Goal: Task Accomplishment & Management: Use online tool/utility

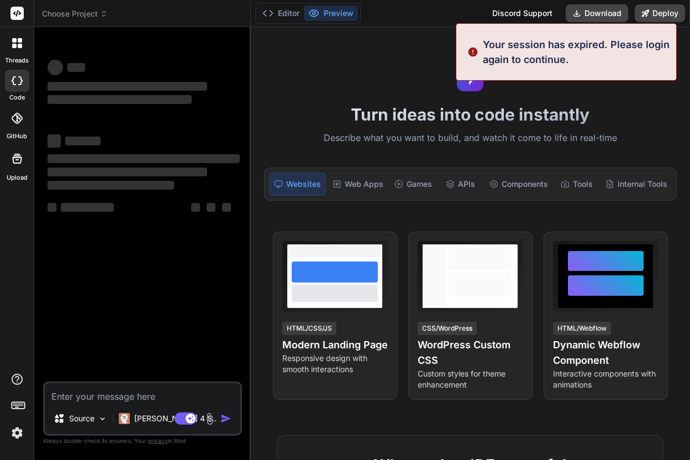
click at [619, 104] on h1 "Turn ideas into code instantly" at bounding box center [470, 114] width 426 height 20
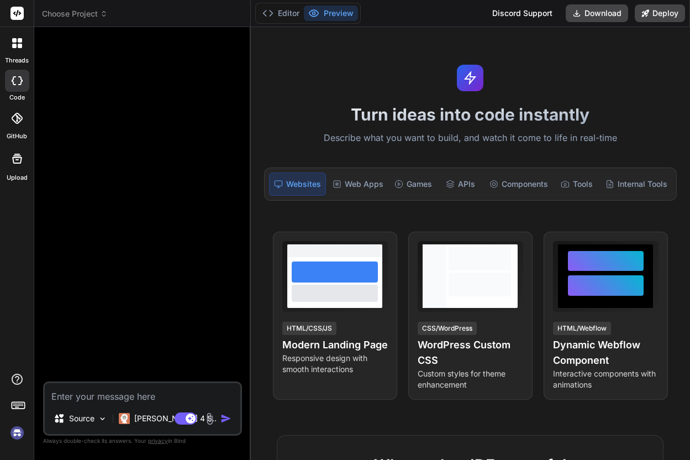
click at [20, 426] on img at bounding box center [17, 432] width 19 height 19
click at [19, 430] on img at bounding box center [17, 432] width 19 height 19
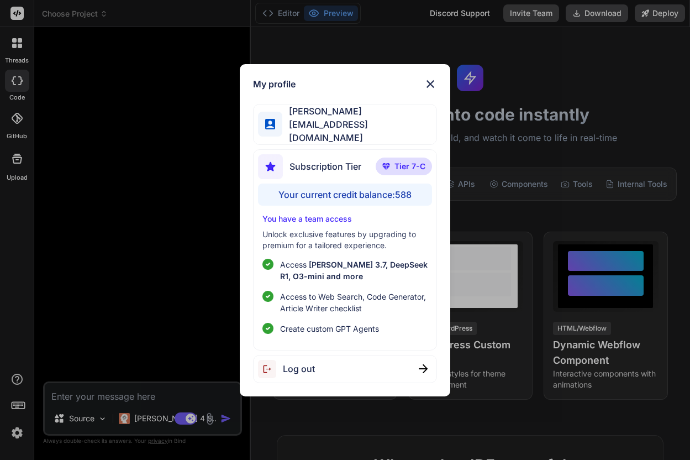
click at [431, 91] on img at bounding box center [430, 83] width 13 height 13
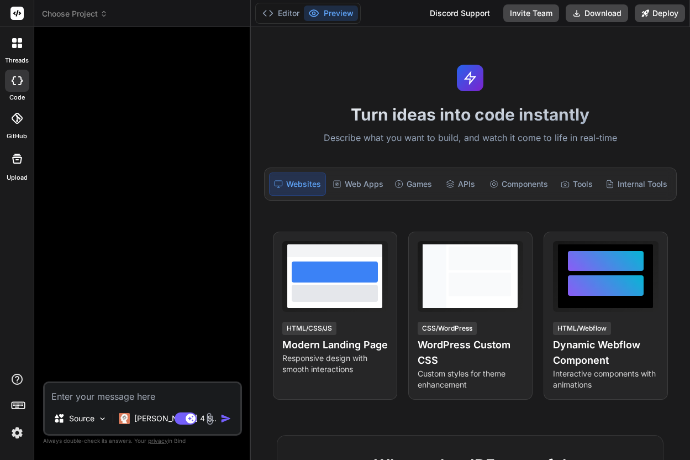
click at [19, 433] on img at bounding box center [17, 432] width 19 height 19
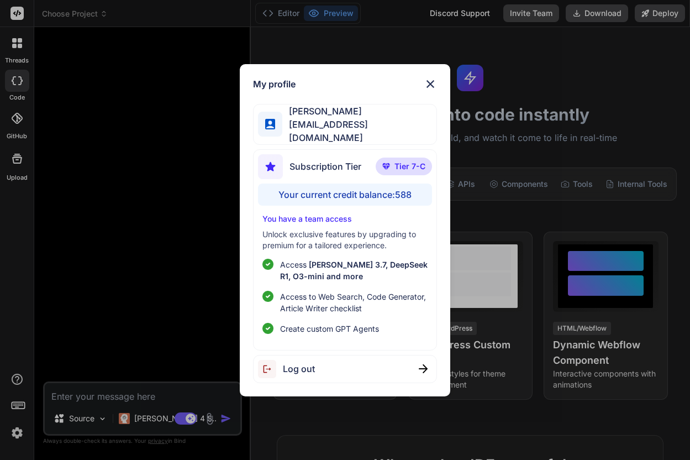
click at [431, 85] on img at bounding box center [430, 83] width 13 height 13
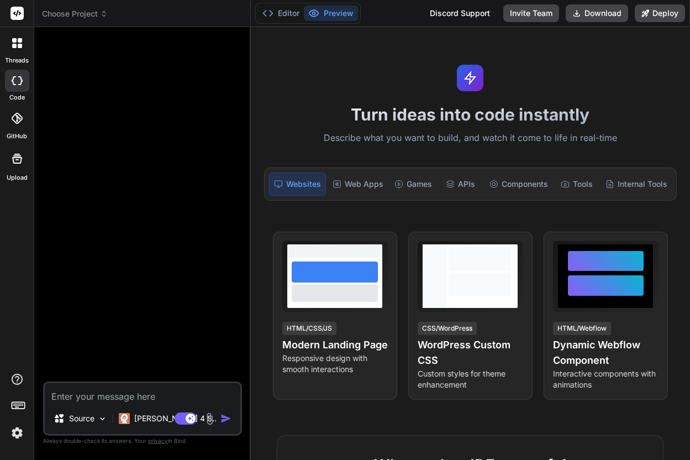
click at [17, 41] on icon at bounding box center [17, 43] width 10 height 10
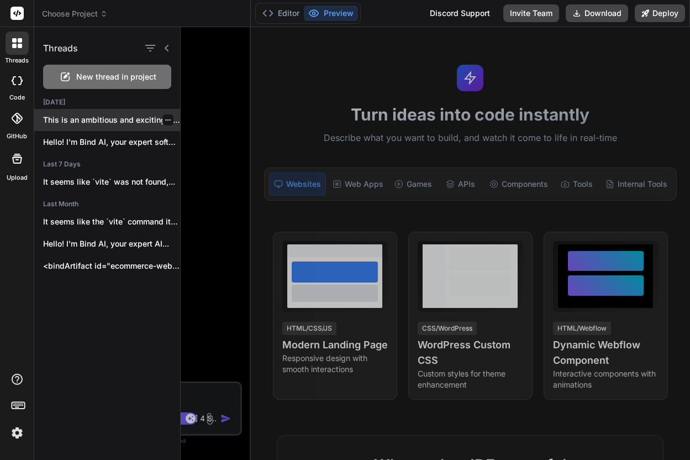
click at [120, 120] on p "This is an ambitious and exciting project!..." at bounding box center [111, 119] width 137 height 11
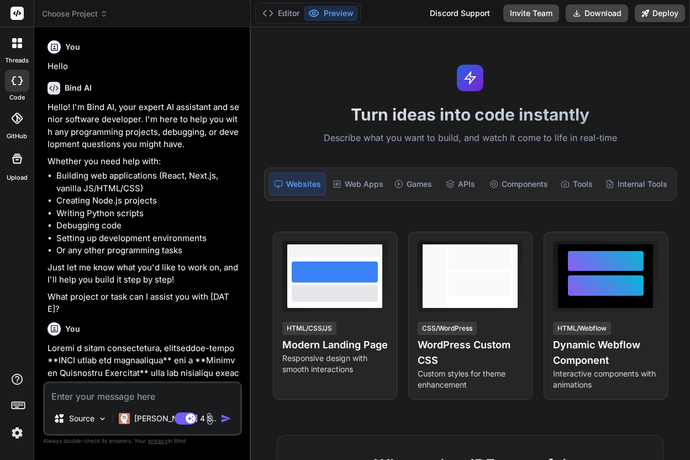
scroll to position [265, 0]
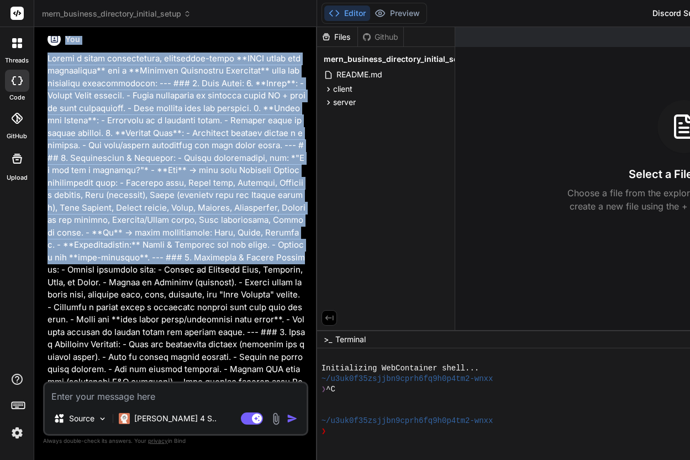
drag, startPoint x: 328, startPoint y: 201, endPoint x: 222, endPoint y: 233, distance: 110.8
click at [222, 233] on div "Bind AI Web Search Created with Pixso. Code Generator You Hello Bind AI Hello! …" at bounding box center [175, 243] width 283 height 433
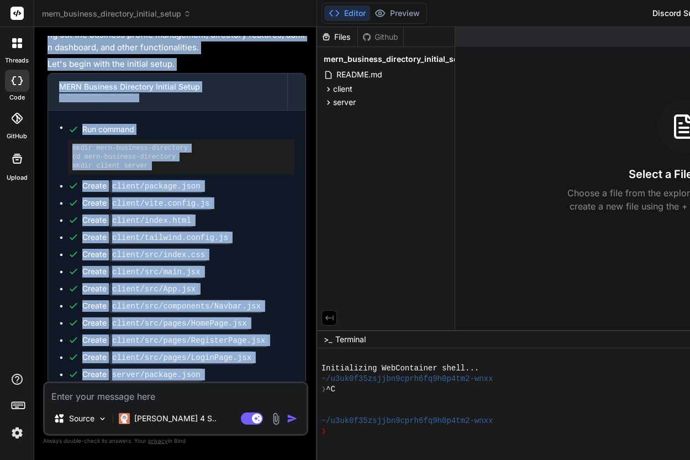
scroll to position [1686, 0]
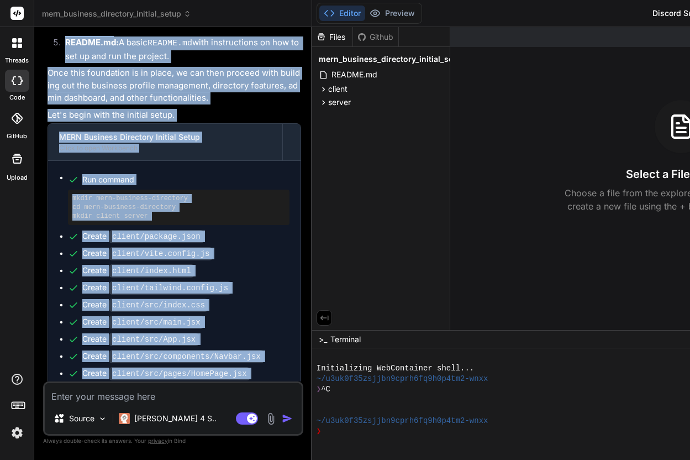
drag, startPoint x: 321, startPoint y: 301, endPoint x: 218, endPoint y: 298, distance: 103.3
click at [218, 298] on div "Bind AI Web Search Created with Pixso. Code Generator You Hello Bind AI Hello! …" at bounding box center [173, 243] width 278 height 433
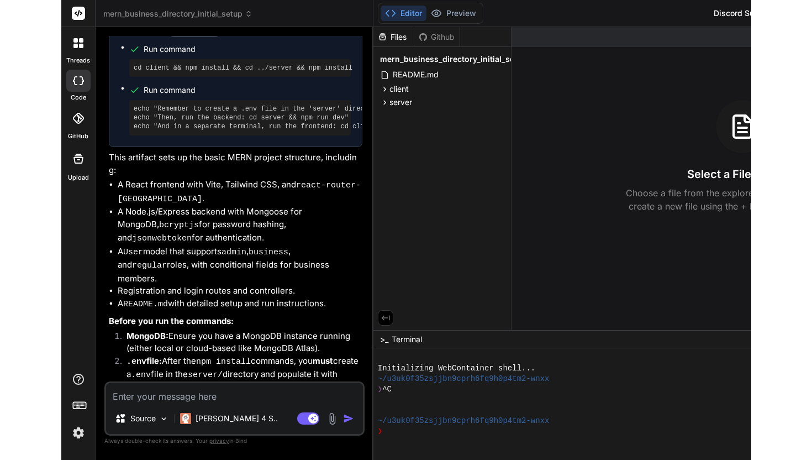
scroll to position [2195, 0]
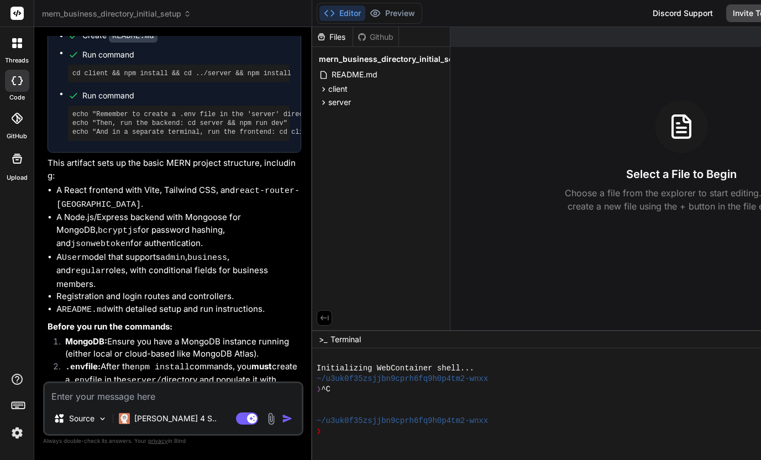
type textarea "x"
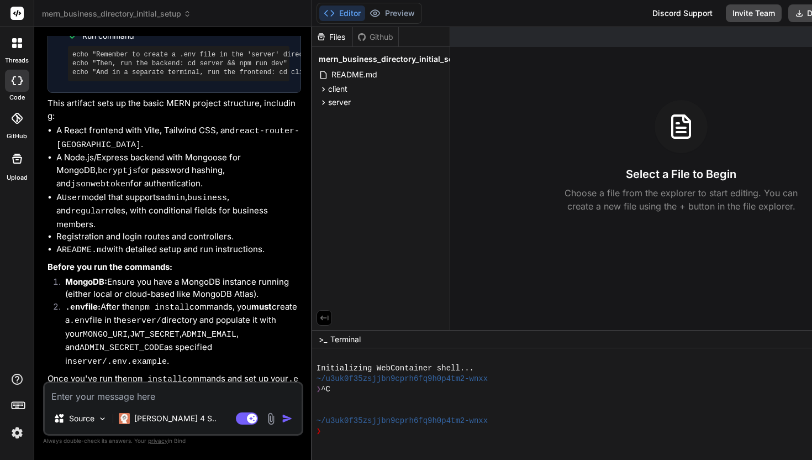
scroll to position [0, 0]
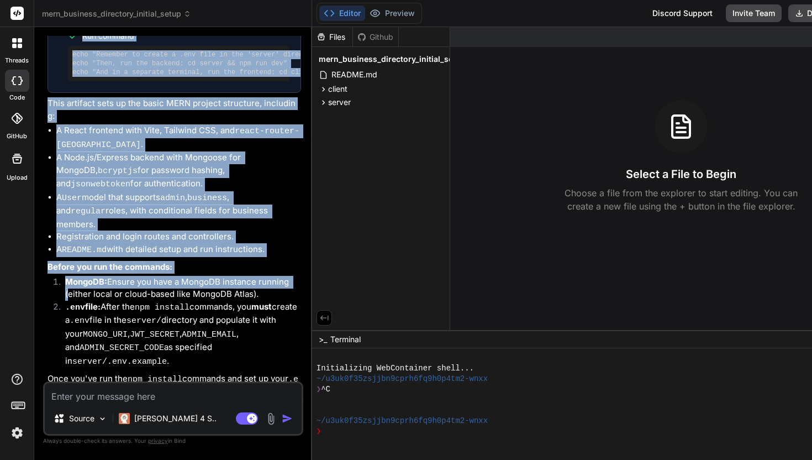
drag, startPoint x: 315, startPoint y: 152, endPoint x: 301, endPoint y: 156, distance: 14.2
click at [301, 156] on div "Bind AI Web Search Created with Pixso. Code Generator You Hello Bind AI Hello! …" at bounding box center [173, 243] width 278 height 432
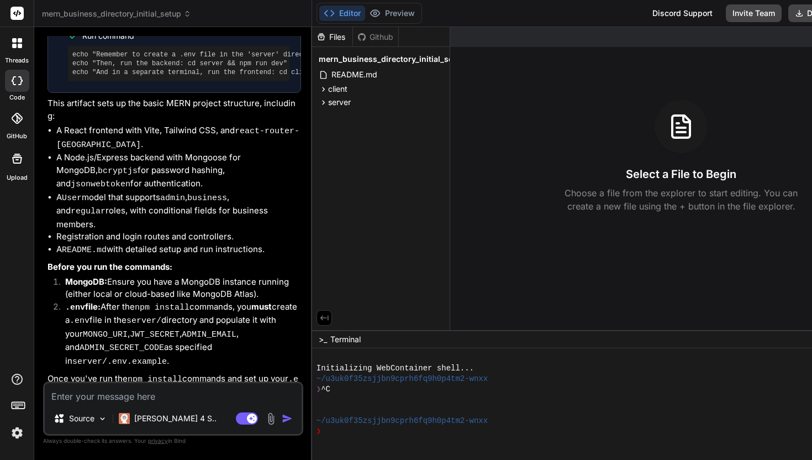
click at [176, 303] on code "npm install" at bounding box center [162, 307] width 55 height 9
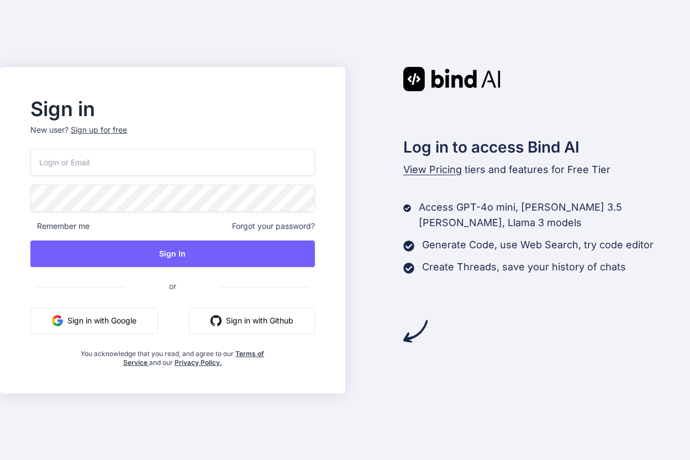
click at [109, 319] on button "Sign in with Google" at bounding box center [94, 320] width 128 height 27
